Goal: Check status: Check status

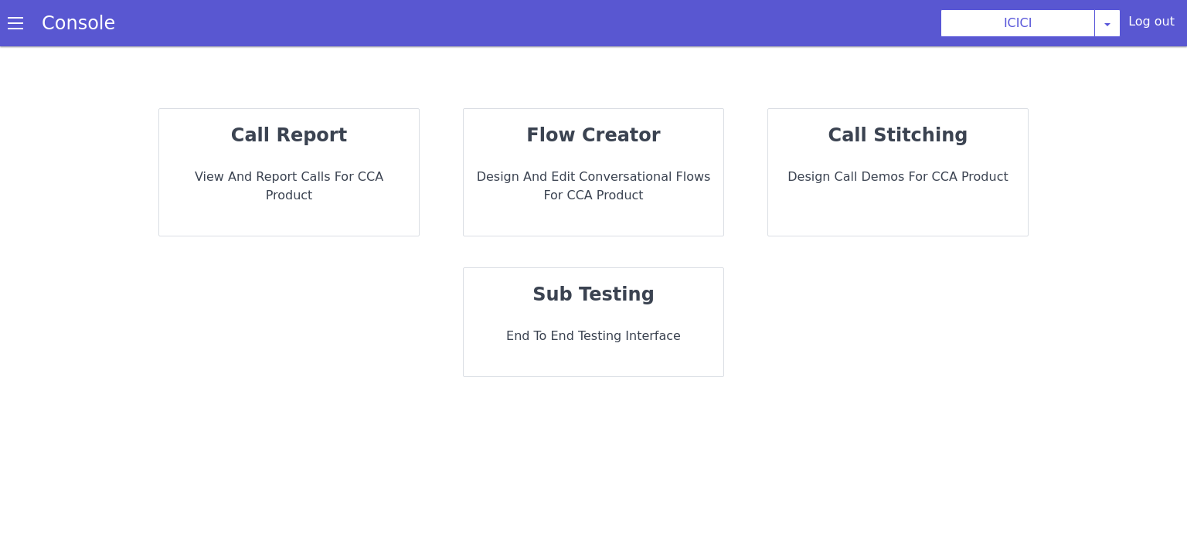
click at [278, 141] on strong "call report" at bounding box center [289, 135] width 116 height 22
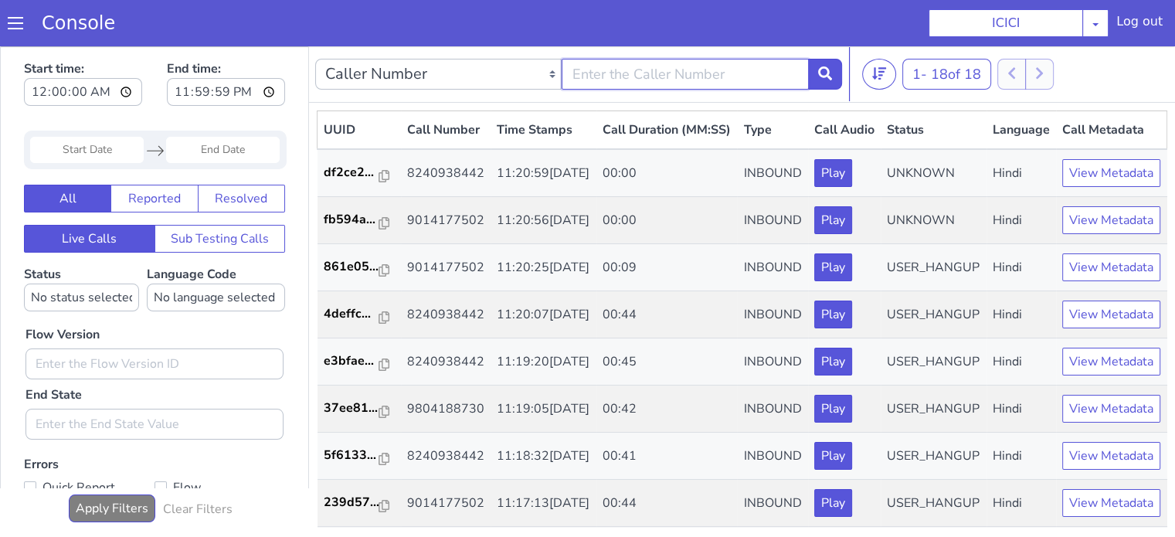
type input "9804188730"
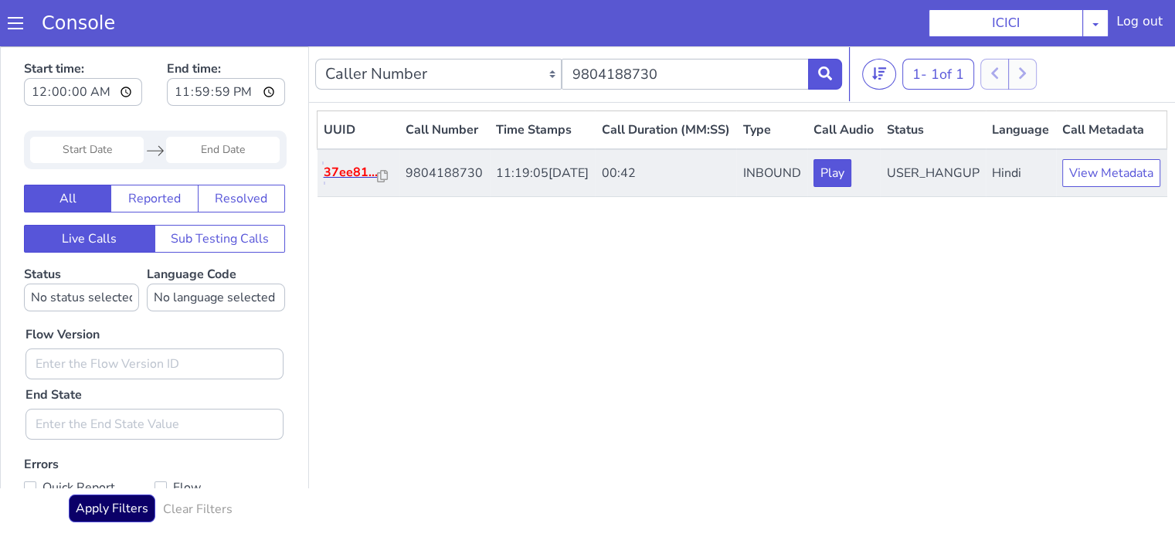
click at [417, 38] on p "37ee81..." at bounding box center [428, 28] width 55 height 19
